Goal: Information Seeking & Learning: Learn about a topic

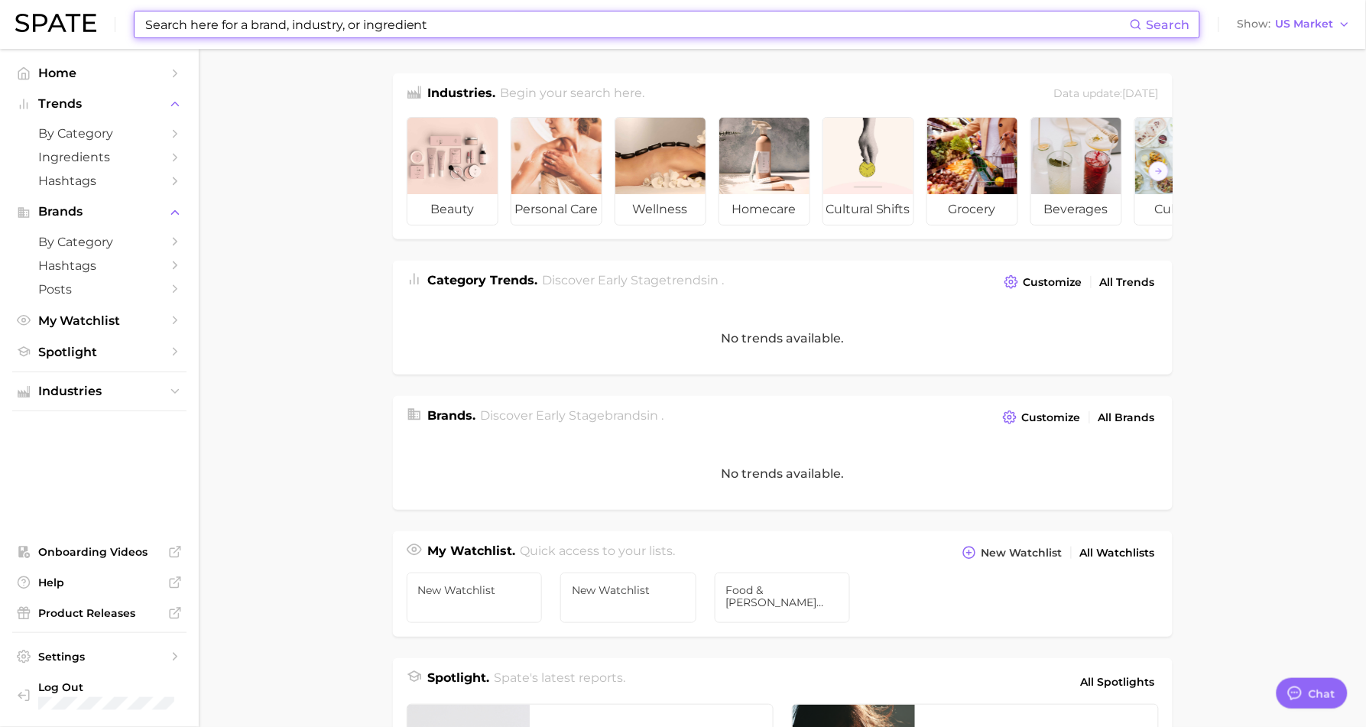
click at [275, 28] on input at bounding box center [637, 24] width 986 height 26
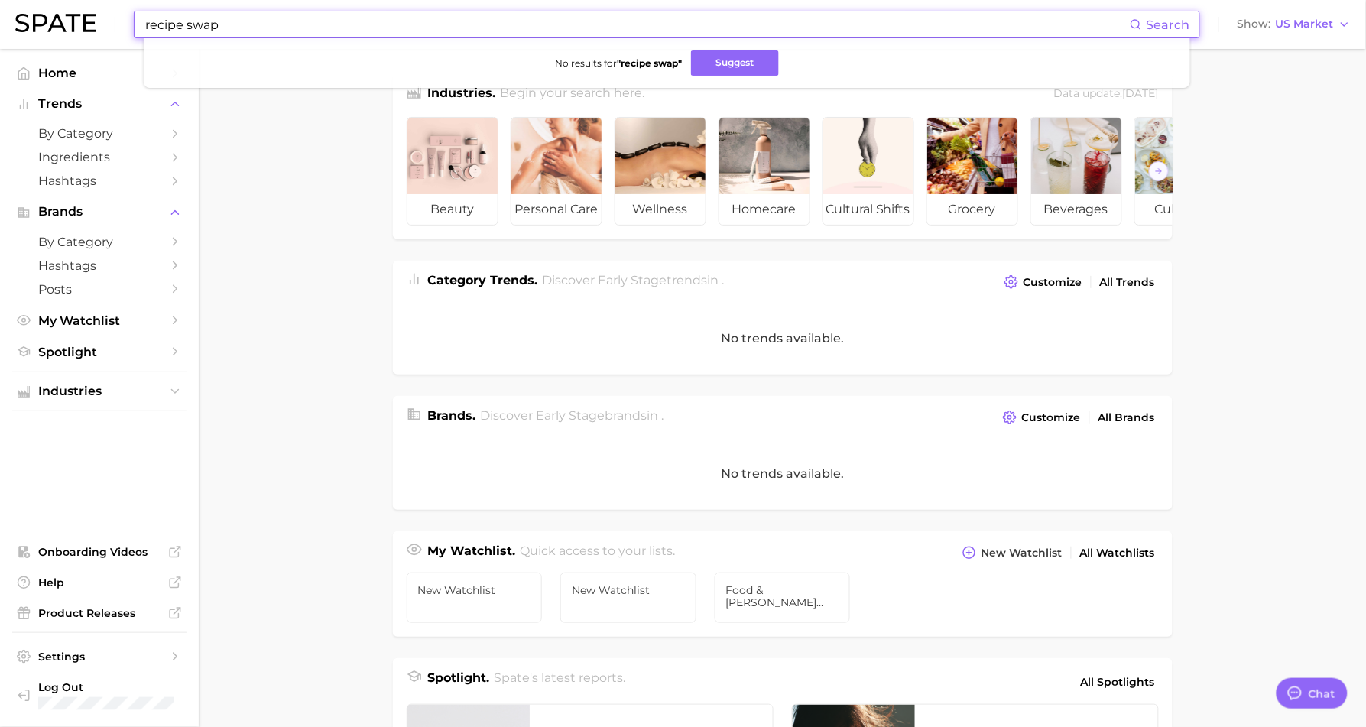
click at [228, 26] on input "recipe swap" at bounding box center [637, 24] width 986 height 26
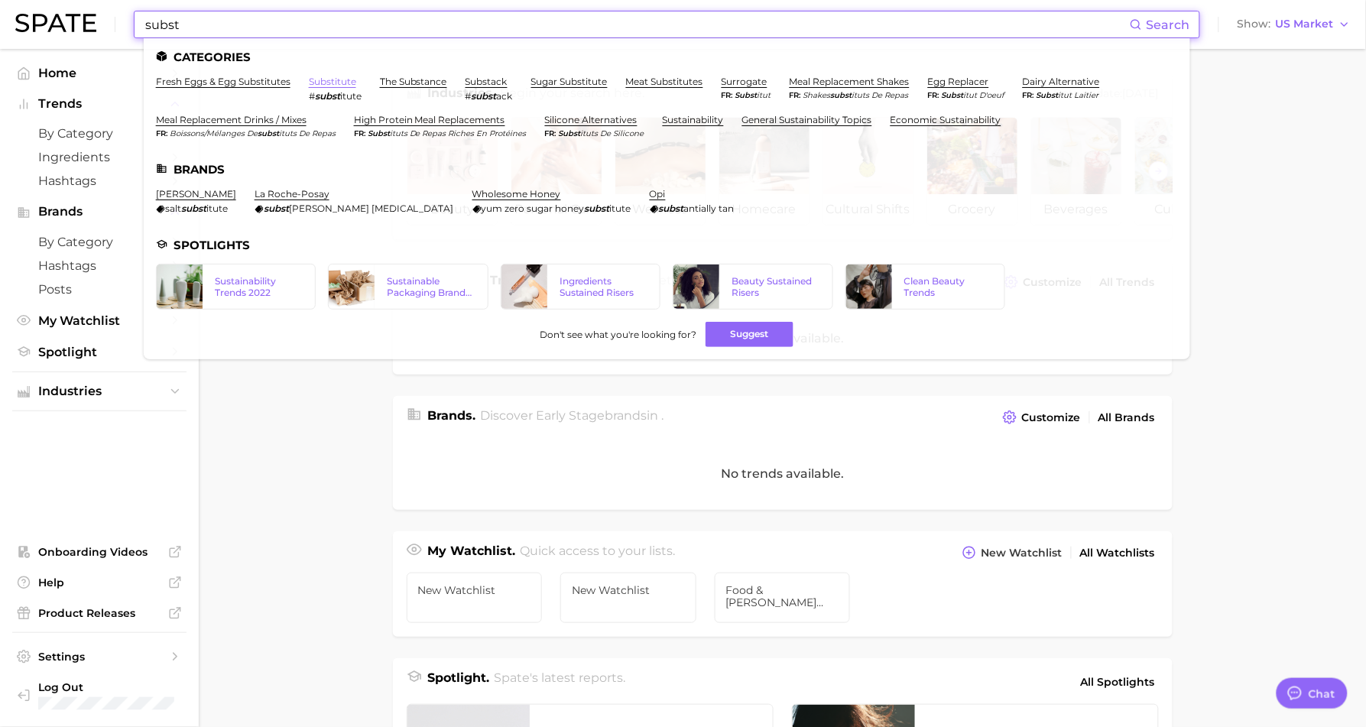
type input "subst"
click at [329, 83] on link "substitute" at bounding box center [332, 81] width 47 height 11
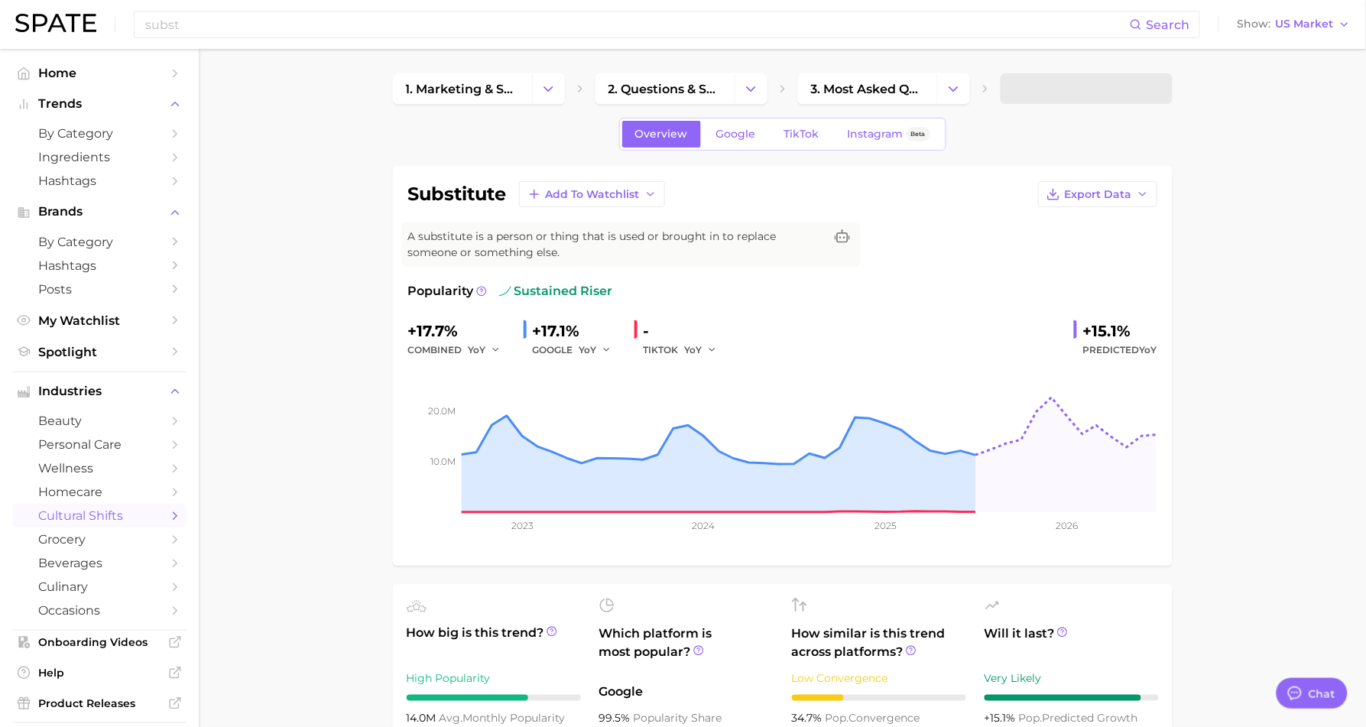
type textarea "x"
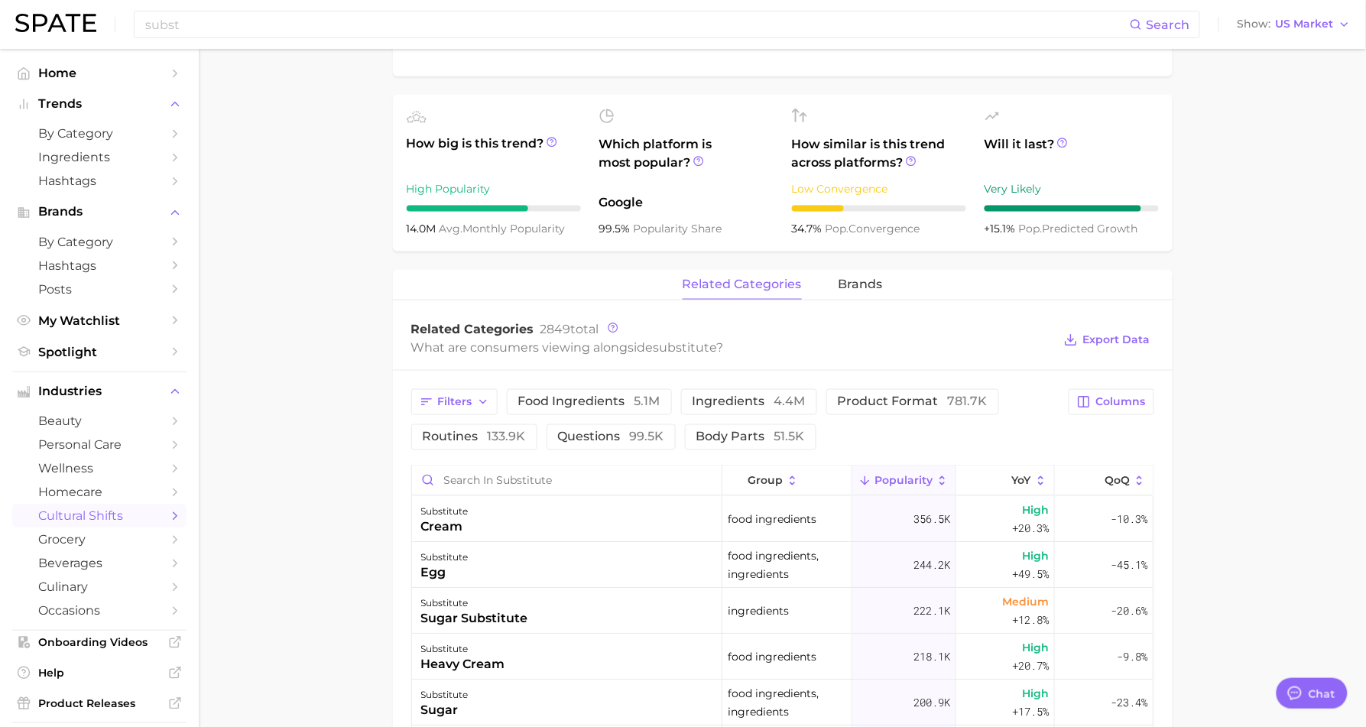
scroll to position [563, 0]
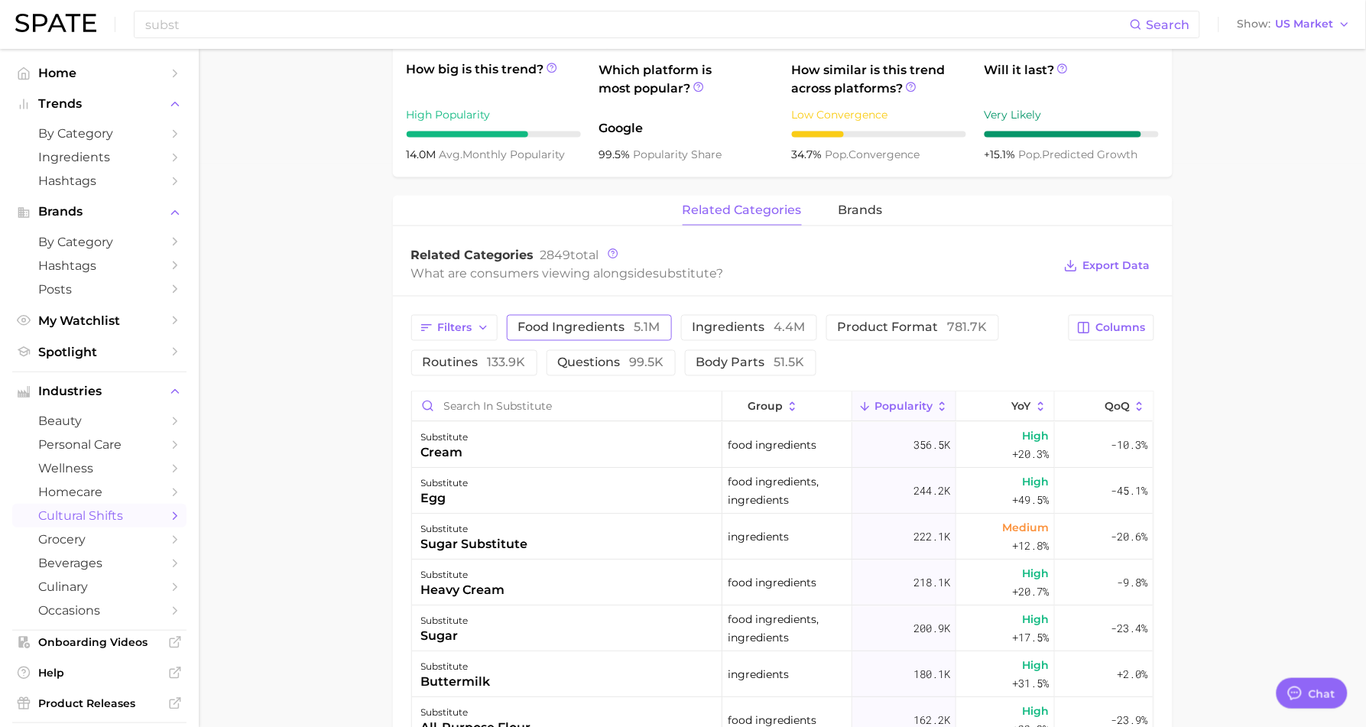
click at [566, 329] on span "food ingredients 5.1m" at bounding box center [589, 328] width 142 height 12
